Goal: Find specific page/section: Find specific page/section

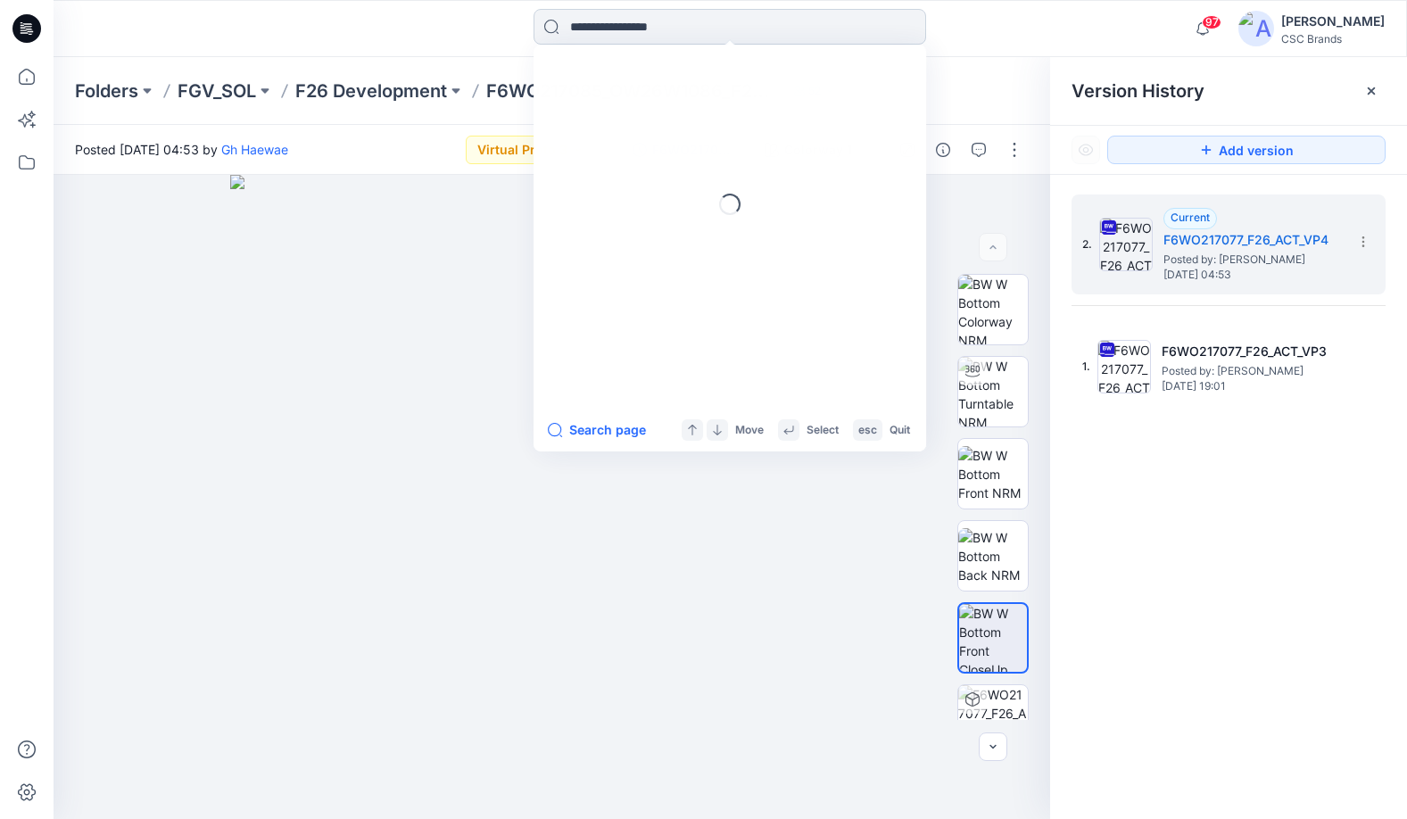
click at [612, 23] on input at bounding box center [730, 27] width 393 height 36
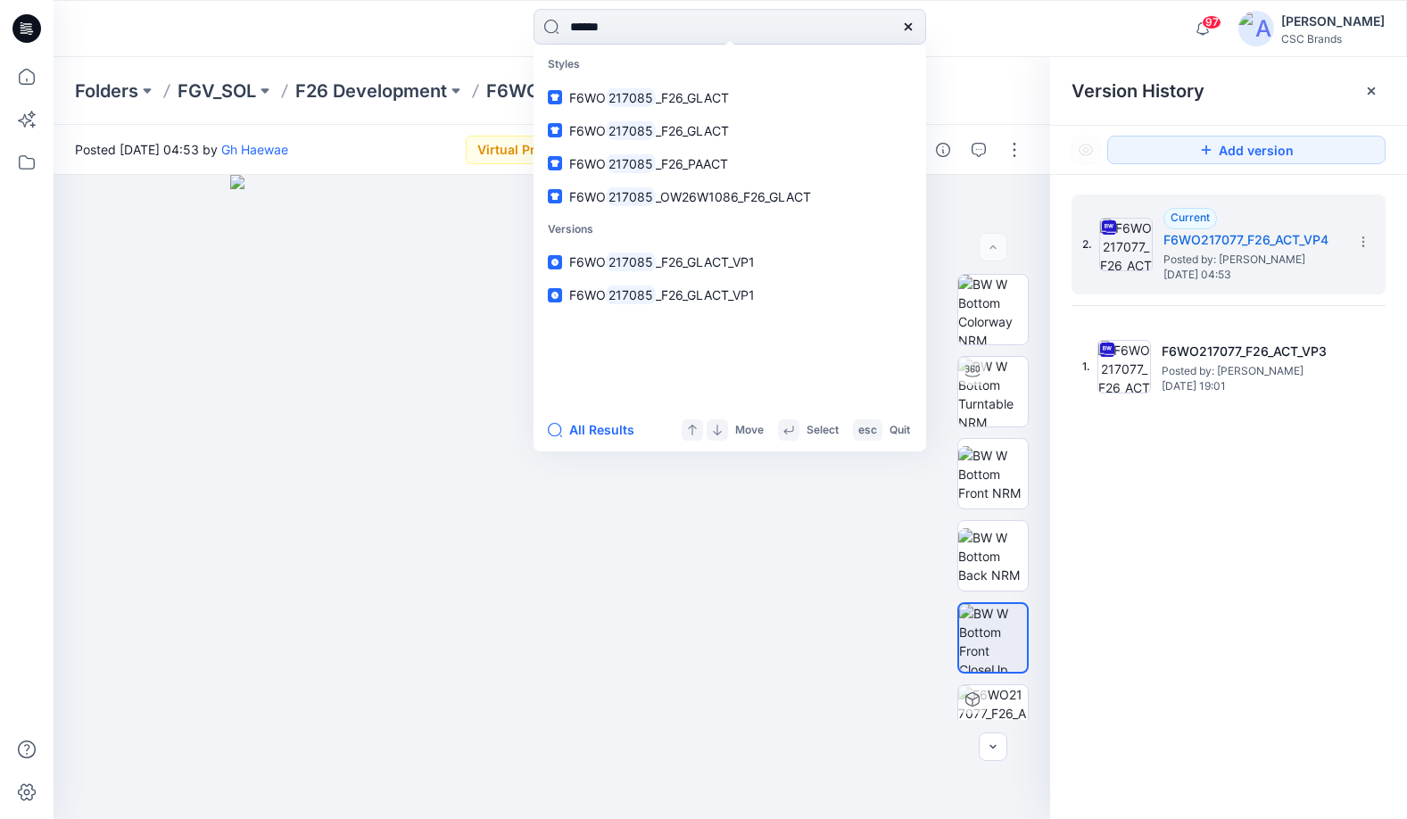
type input "******"
click at [950, 31] on div "****** Styles F6WO 217085 _F26_GLACT F6WO 217085 _F26_GLACT F6WO 217085 _F26_PA…" at bounding box center [730, 28] width 676 height 39
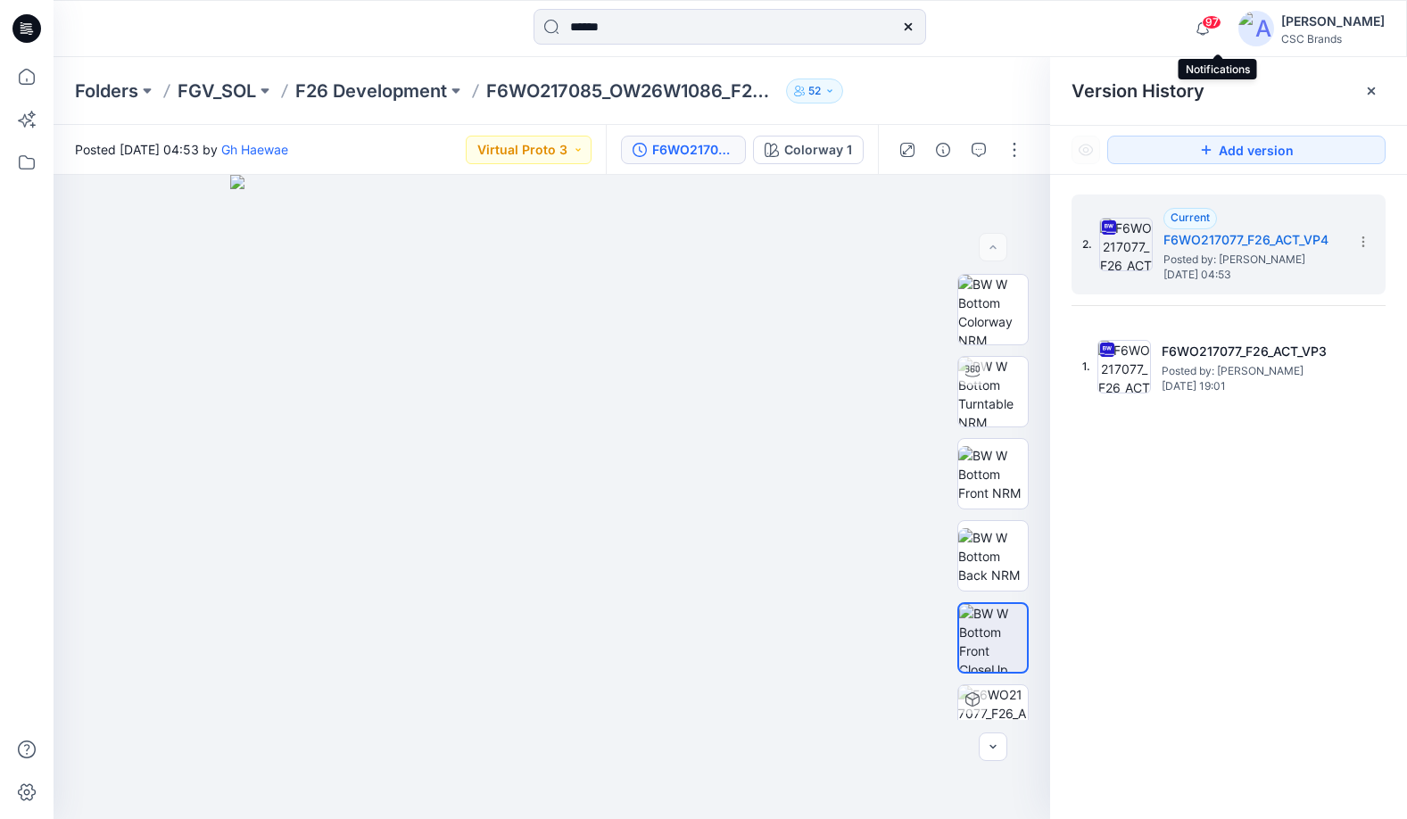
click at [1218, 20] on span "97" at bounding box center [1212, 22] width 20 height 14
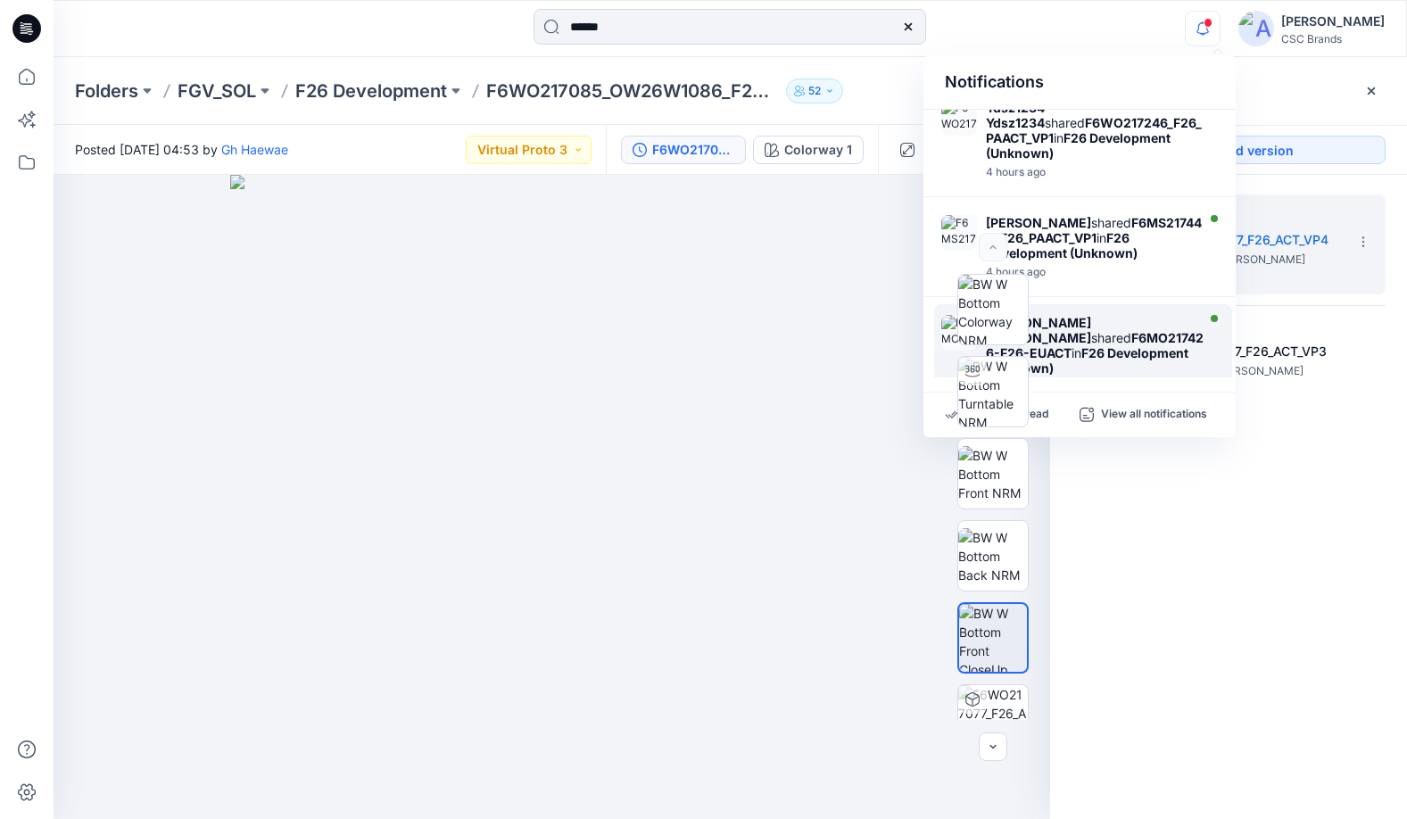
scroll to position [747, 0]
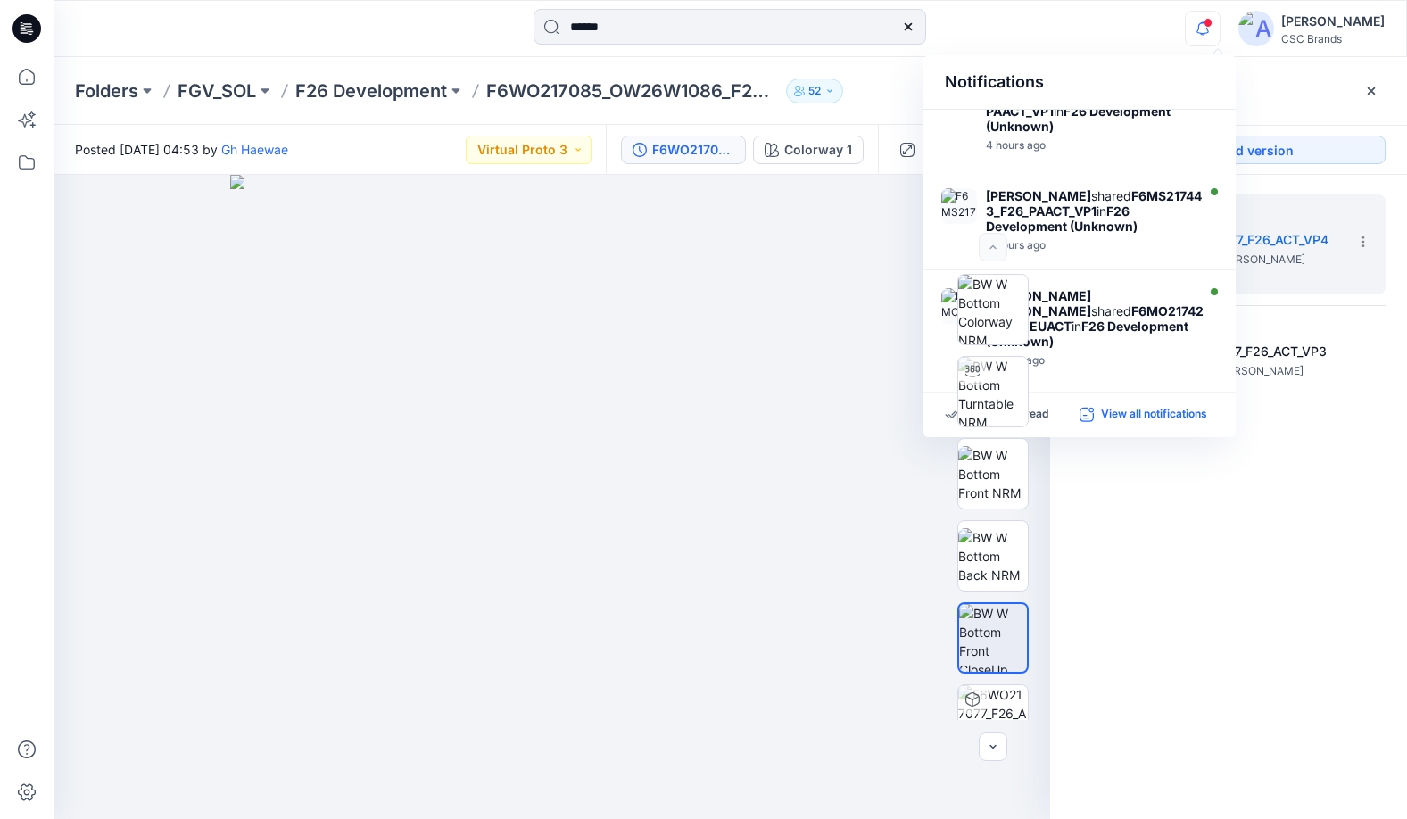
click at [1136, 413] on p "View all notifications" at bounding box center [1154, 415] width 106 height 16
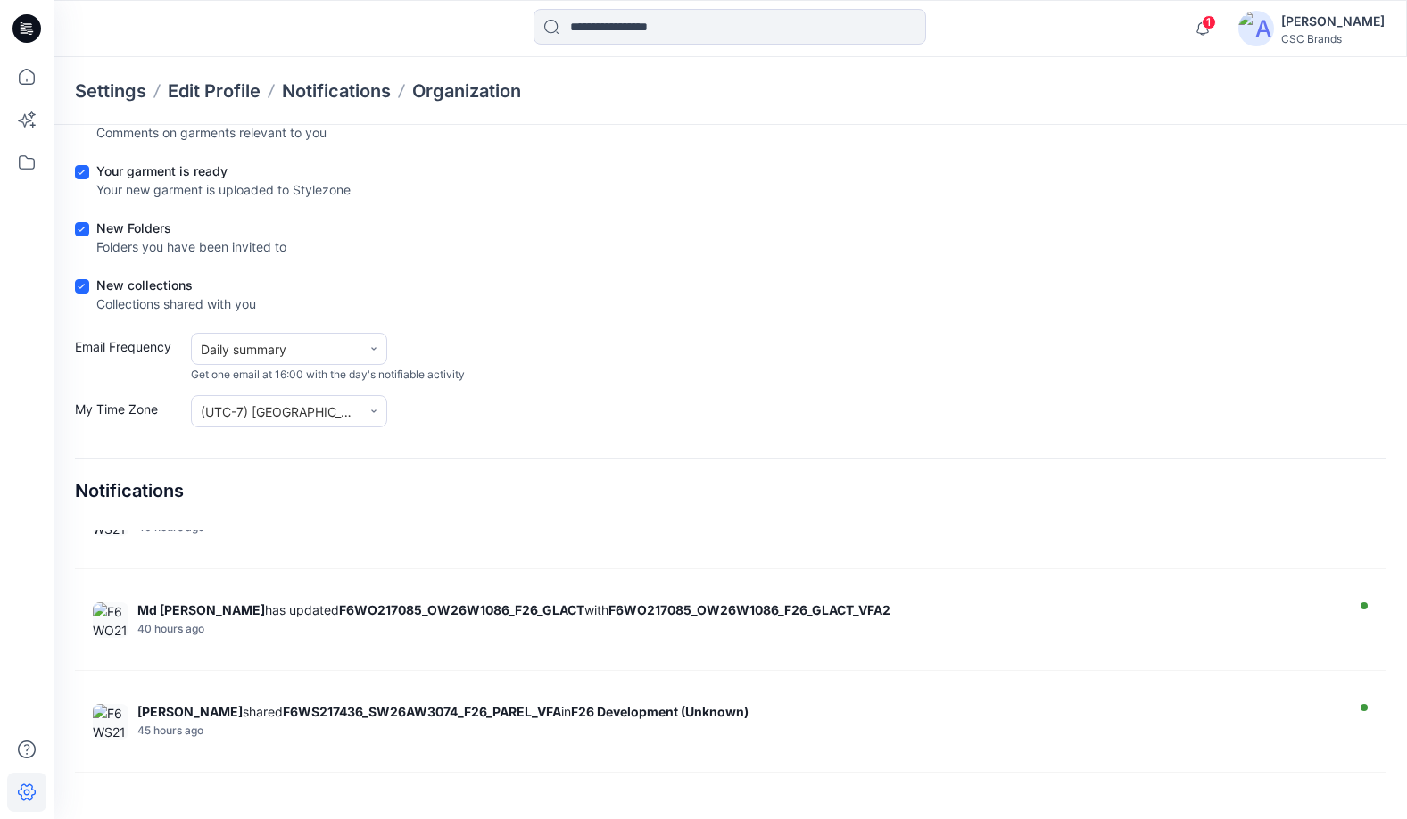
scroll to position [2506, 0]
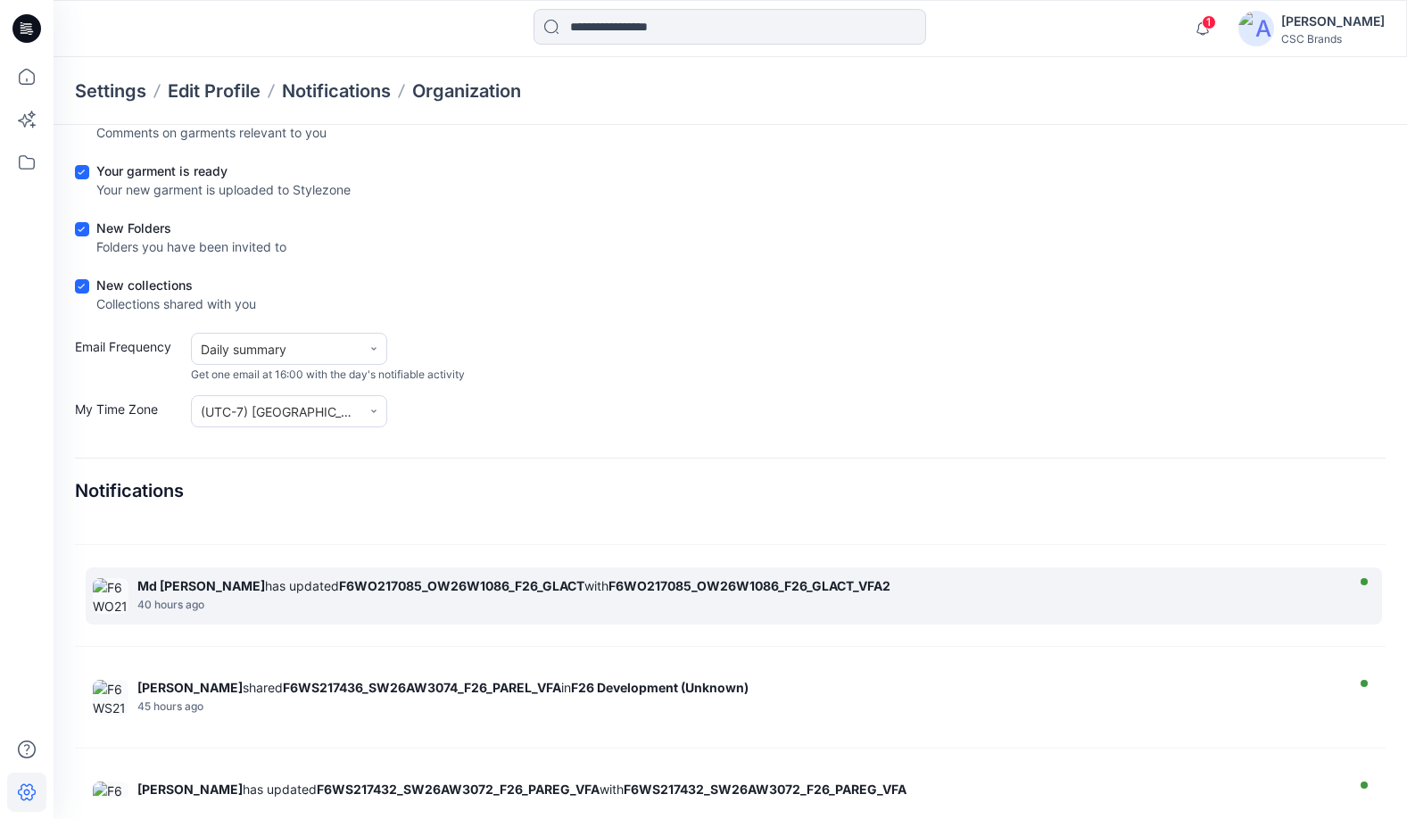
click at [672, 588] on strong "F6WO217085_OW26W1086_F26_GLACT_VFA2" at bounding box center [750, 585] width 282 height 15
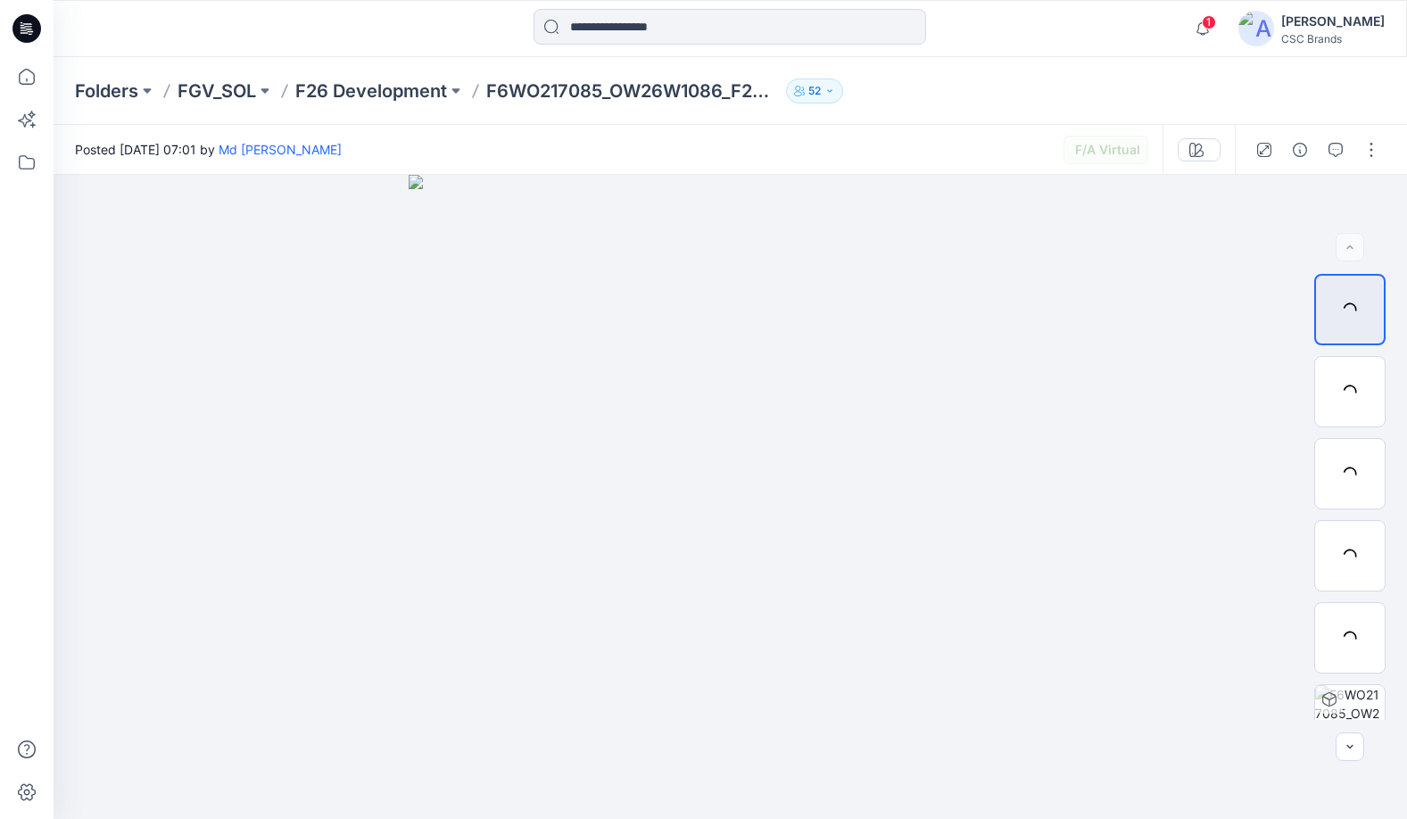
scroll to position [762, 0]
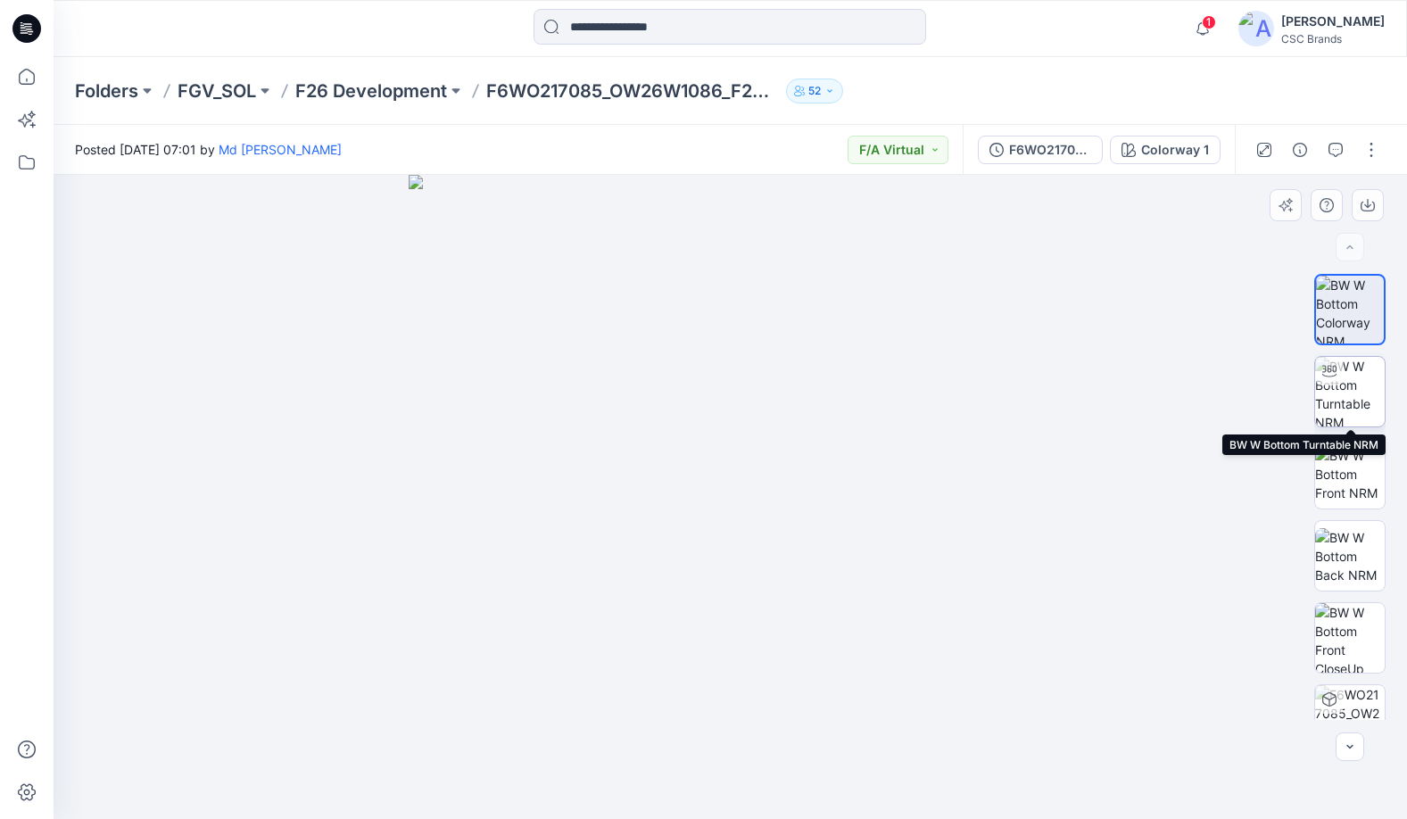
click at [1348, 396] on img at bounding box center [1350, 392] width 70 height 70
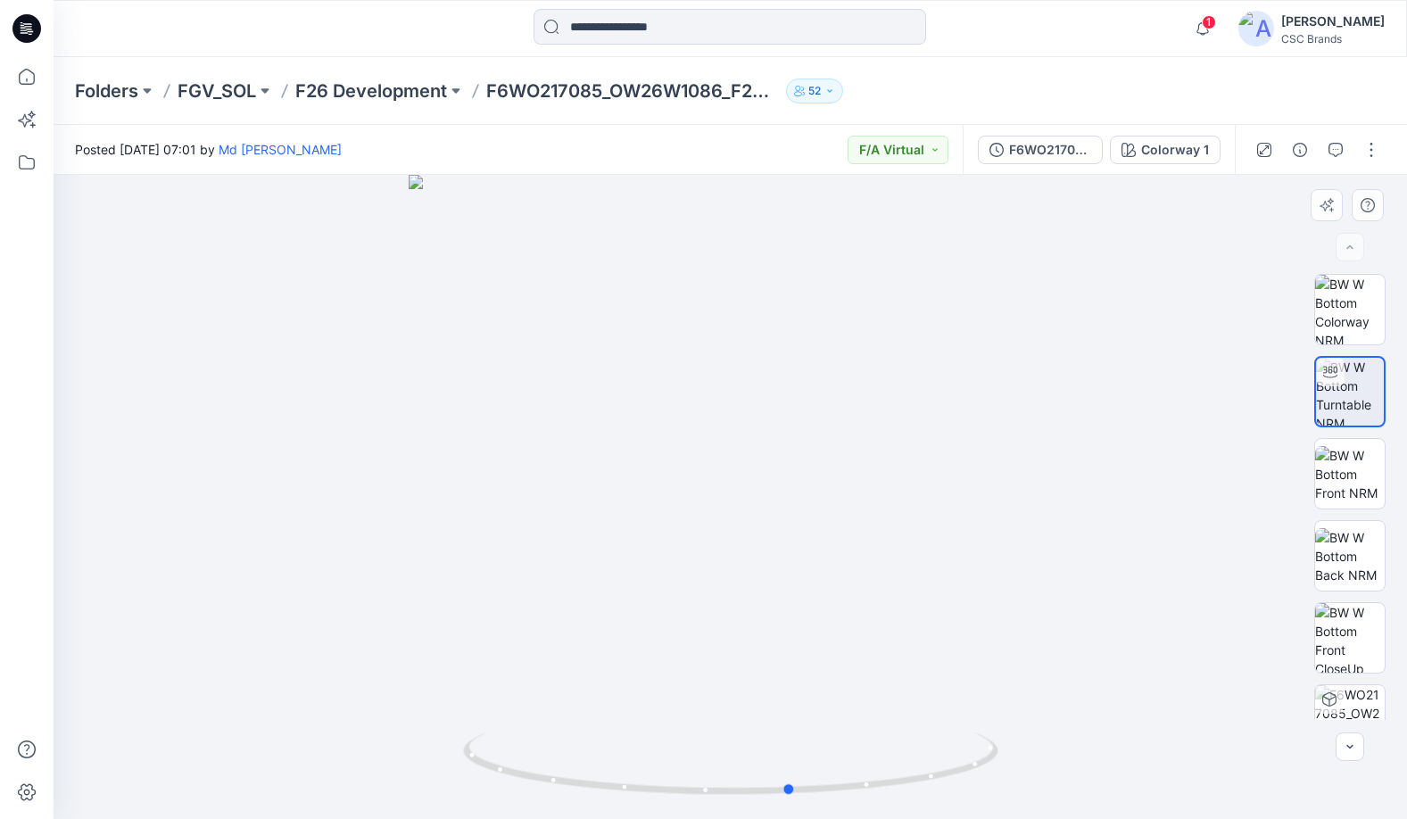
drag, startPoint x: 834, startPoint y: 649, endPoint x: 896, endPoint y: 643, distance: 61.8
click at [896, 643] on div at bounding box center [731, 497] width 1354 height 644
click at [1013, 601] on div at bounding box center [731, 497] width 1354 height 644
click at [1017, 600] on div at bounding box center [731, 497] width 1354 height 644
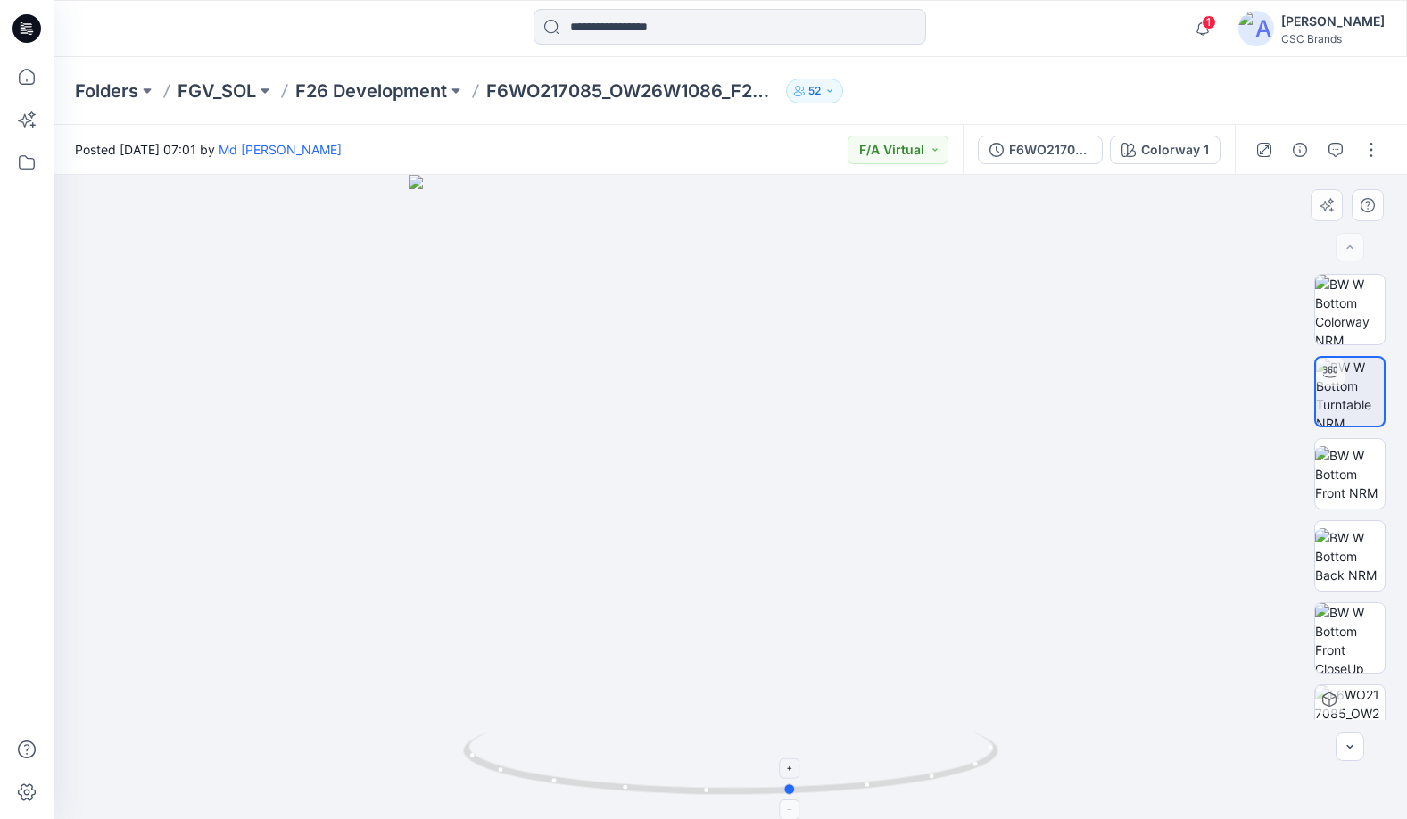
click at [912, 788] on icon at bounding box center [733, 766] width 540 height 67
drag, startPoint x: 881, startPoint y: 788, endPoint x: 1100, endPoint y: 686, distance: 242.0
click at [1100, 686] on div at bounding box center [731, 497] width 1354 height 644
drag, startPoint x: 886, startPoint y: 782, endPoint x: 926, endPoint y: 767, distance: 42.9
click at [926, 767] on icon at bounding box center [733, 766] width 540 height 67
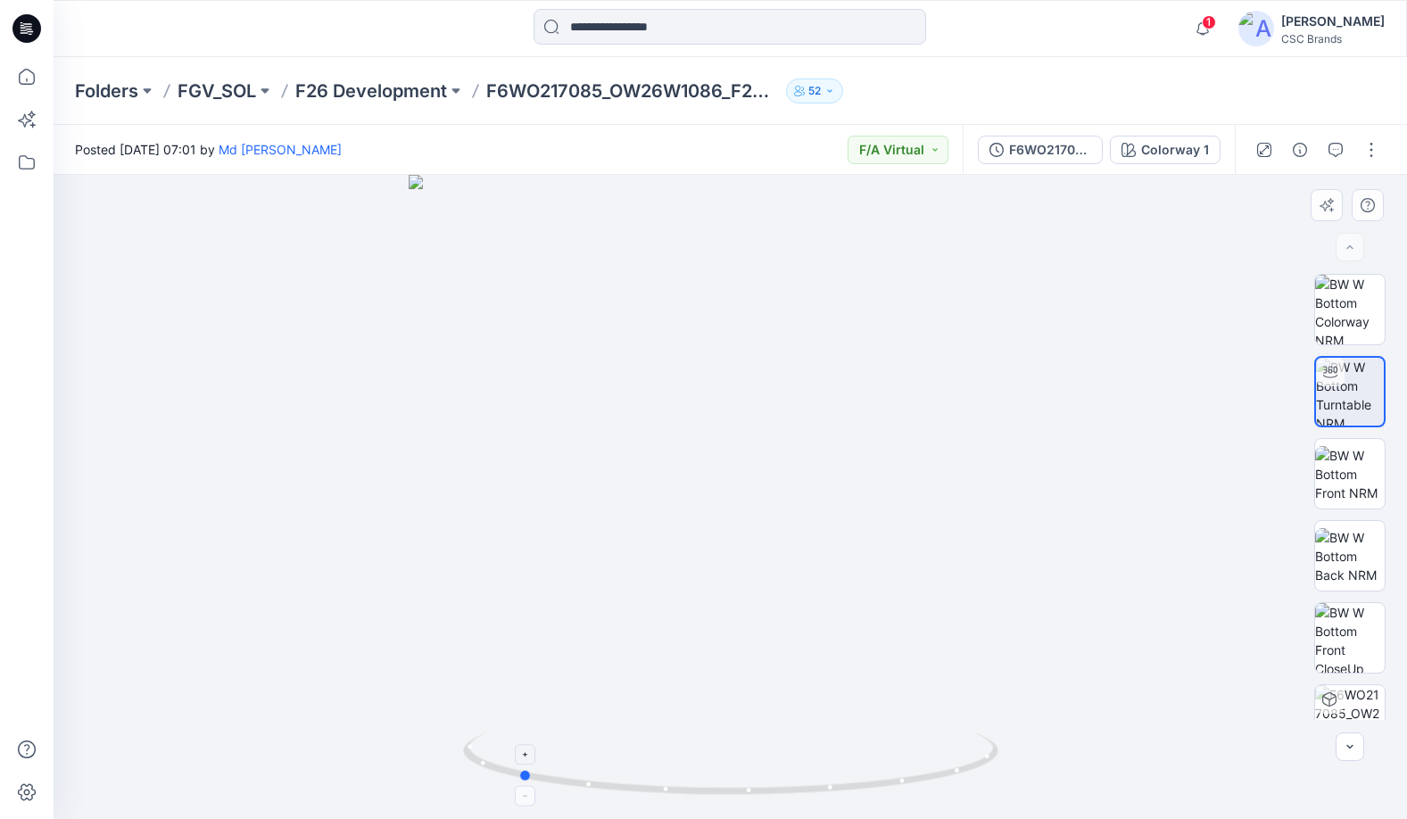
click at [886, 781] on icon at bounding box center [733, 766] width 540 height 67
